Goal: Check status: Check status

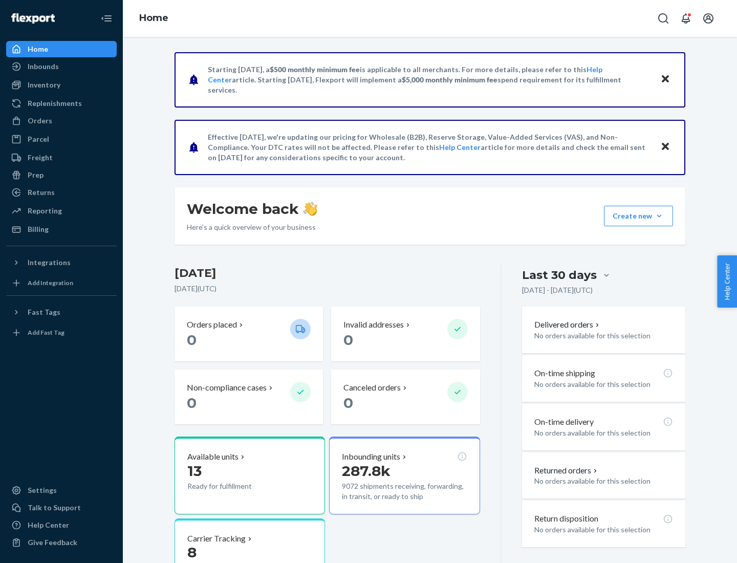
click at [660, 216] on button "Create new Create new inbound Create new order Create new product" at bounding box center [638, 216] width 69 height 20
click at [43, 67] on div "Inbounds" at bounding box center [43, 66] width 31 height 10
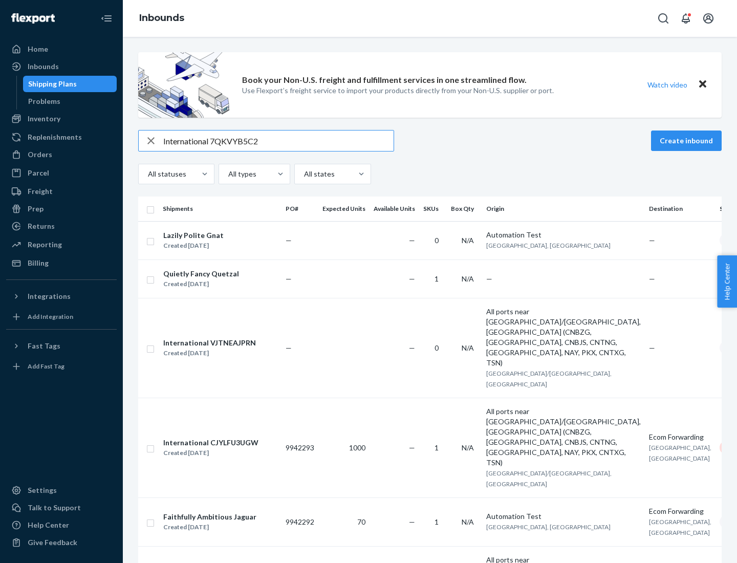
type input "International 7QKVYB5C29"
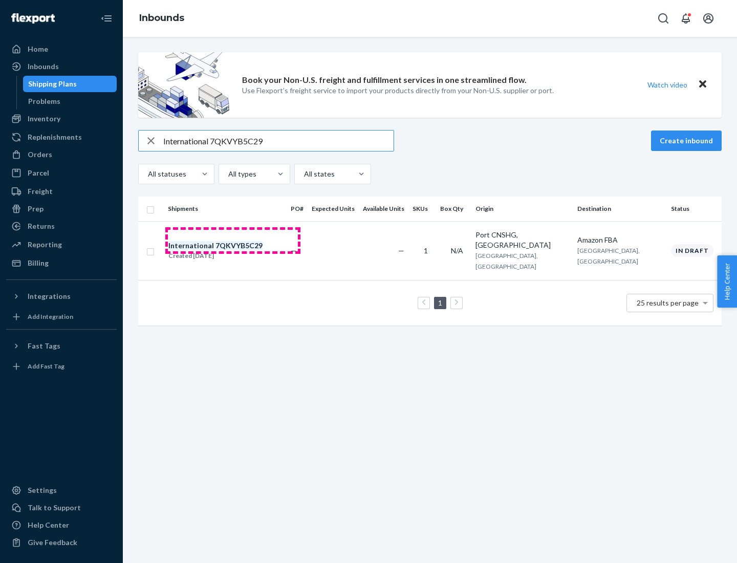
click at [233, 251] on div "Created [DATE]" at bounding box center [215, 256] width 94 height 10
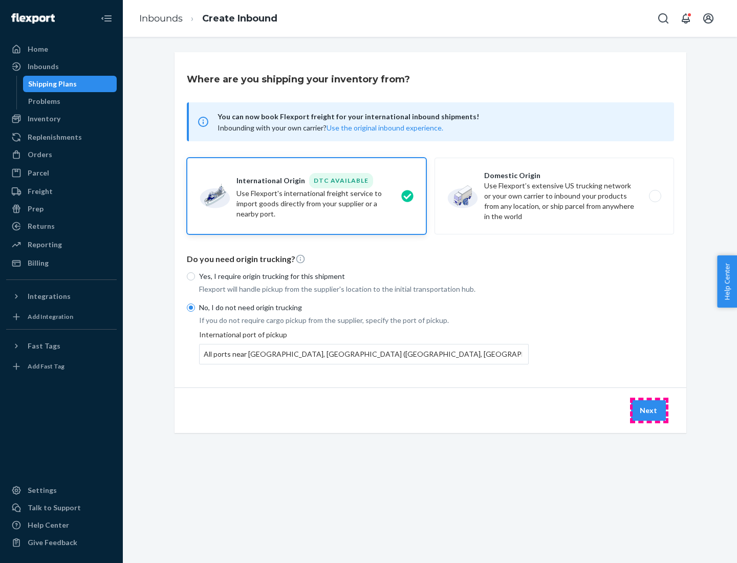
click at [649, 410] on button "Next" at bounding box center [648, 410] width 35 height 20
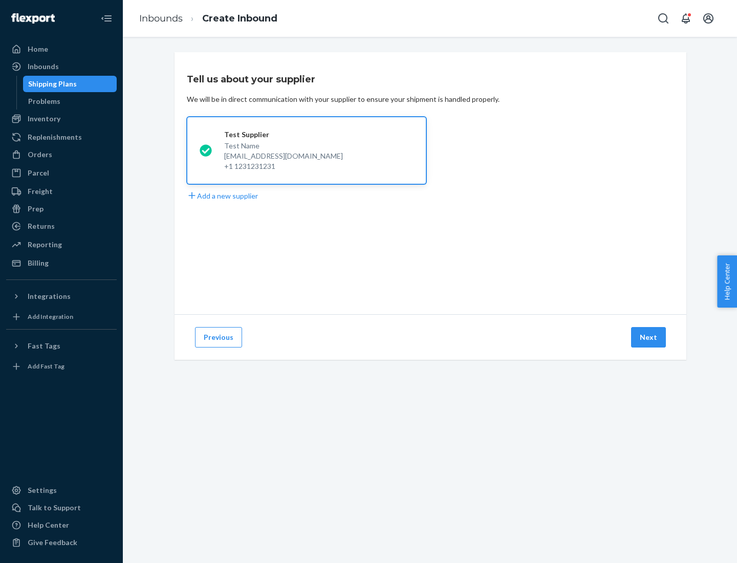
click at [649, 337] on button "Next" at bounding box center [648, 337] width 35 height 20
